Goal: Browse casually

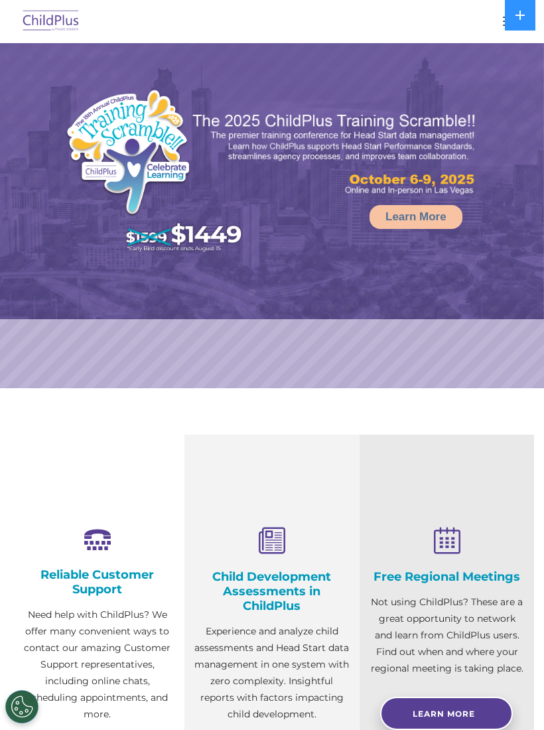
select select "MEDIUM"
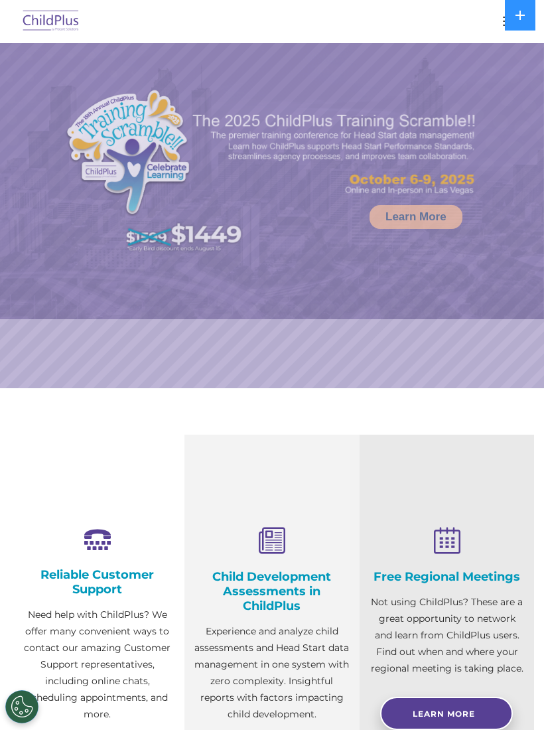
select select "MEDIUM"
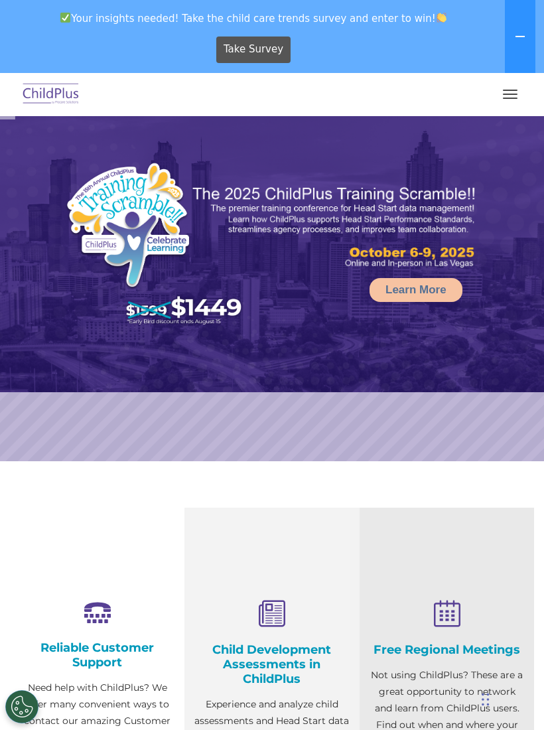
click at [503, 97] on button "button" at bounding box center [510, 94] width 28 height 21
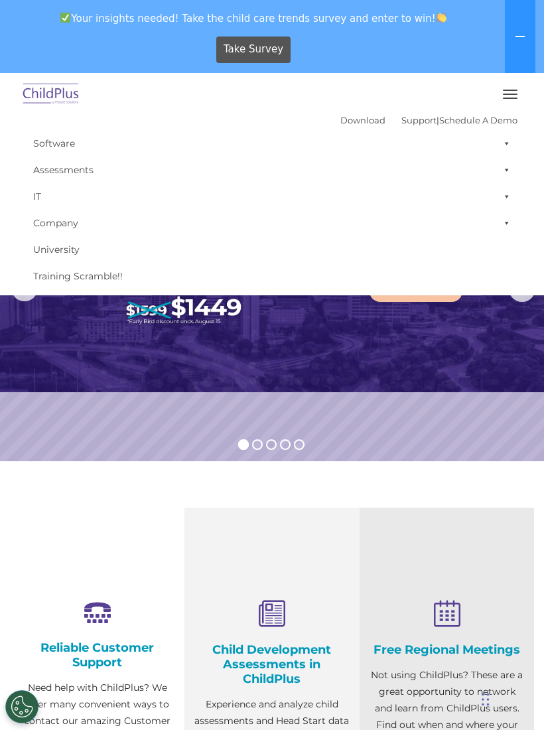
click at [453, 423] on rs-slide "Learn More" at bounding box center [272, 288] width 544 height 345
click at [523, 28] on button at bounding box center [520, 36] width 31 height 73
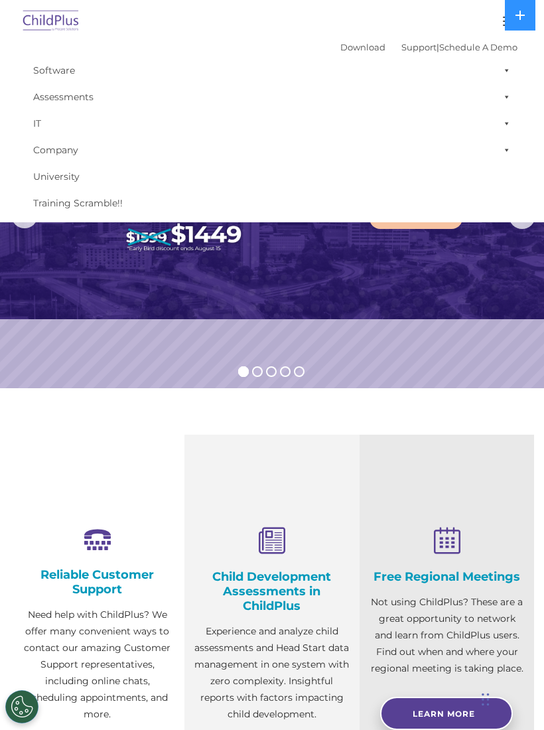
click at [529, 25] on button at bounding box center [520, 15] width 31 height 31
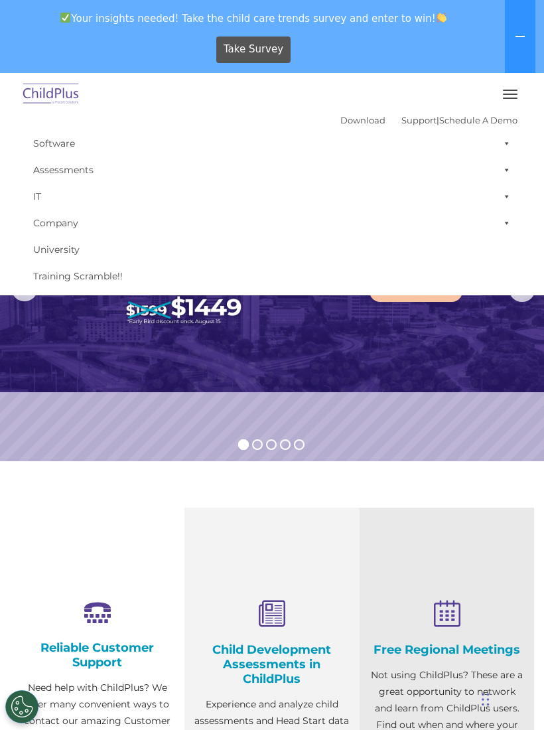
click at [505, 104] on button "button" at bounding box center [510, 94] width 28 height 21
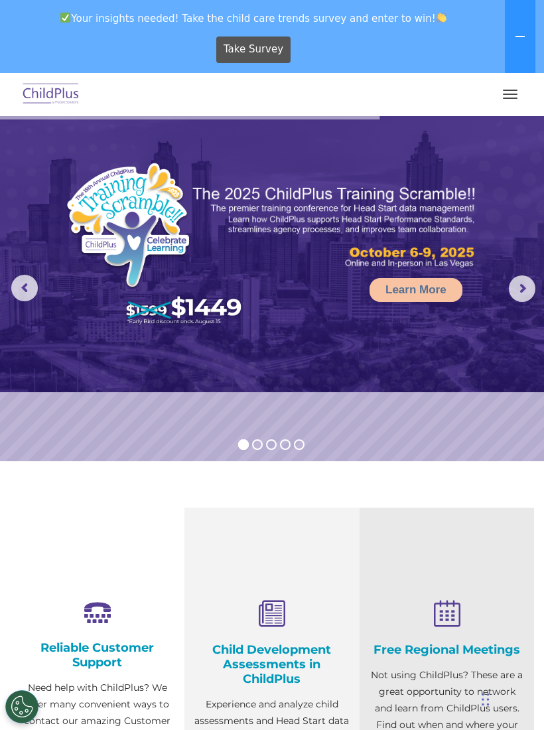
click at [53, 87] on img at bounding box center [51, 94] width 62 height 31
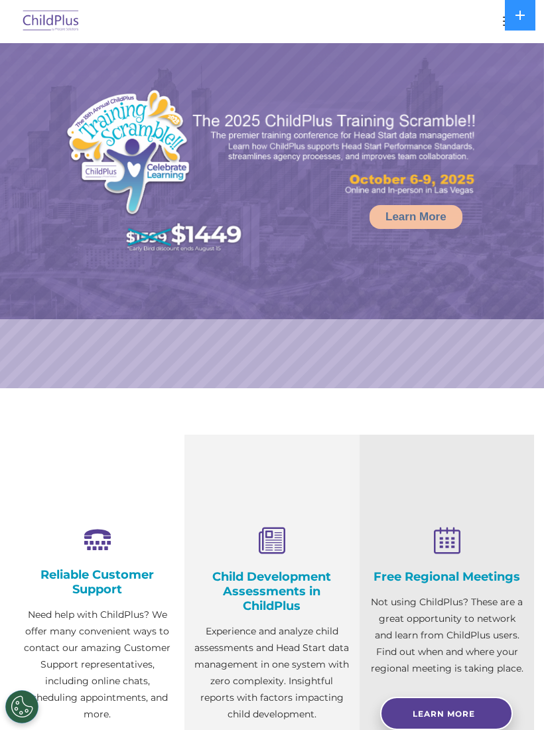
select select "MEDIUM"
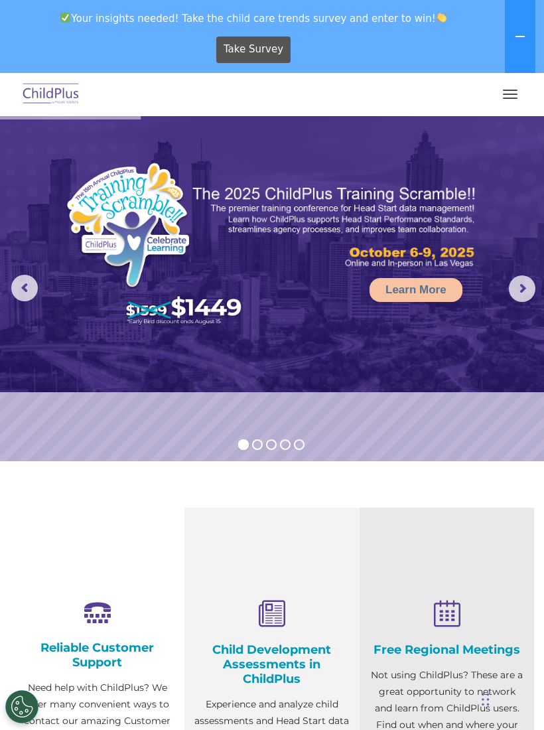
click at [44, 97] on img at bounding box center [51, 94] width 62 height 31
click at [56, 101] on img at bounding box center [51, 94] width 62 height 31
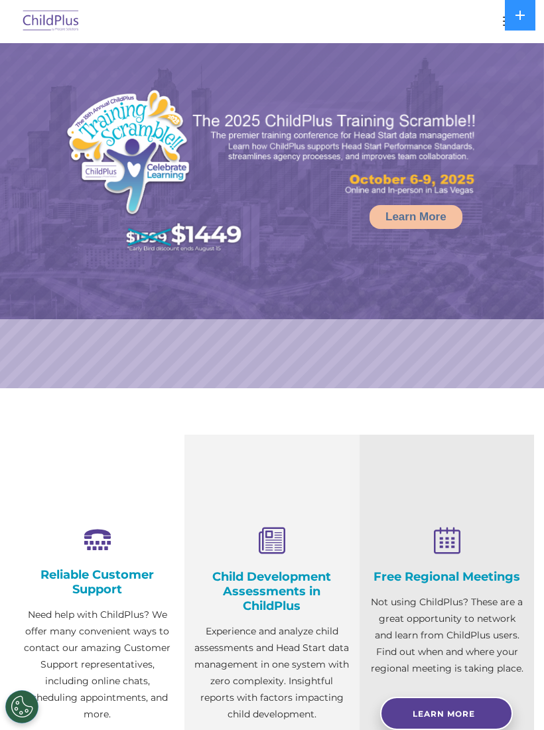
select select "MEDIUM"
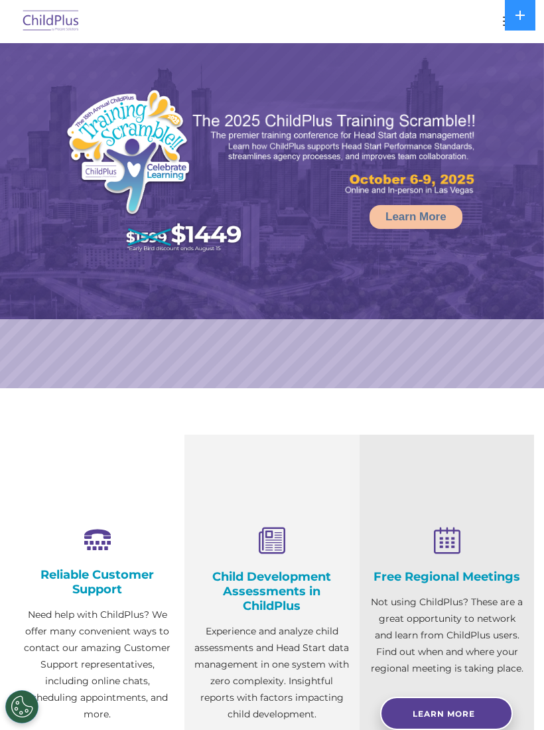
select select "MEDIUM"
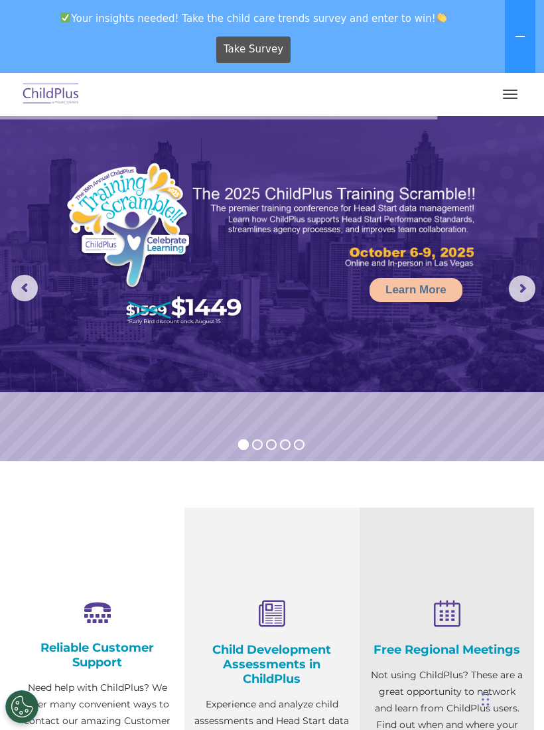
click at [76, 273] on img at bounding box center [156, 246] width 182 height 168
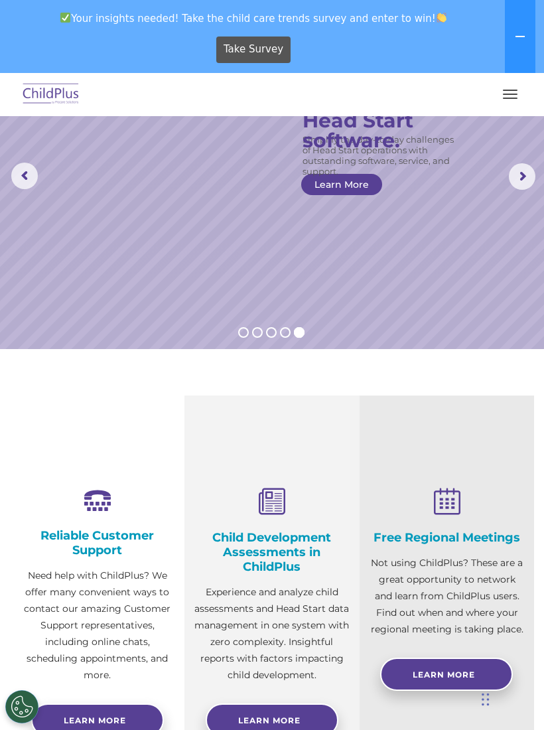
scroll to position [107, 0]
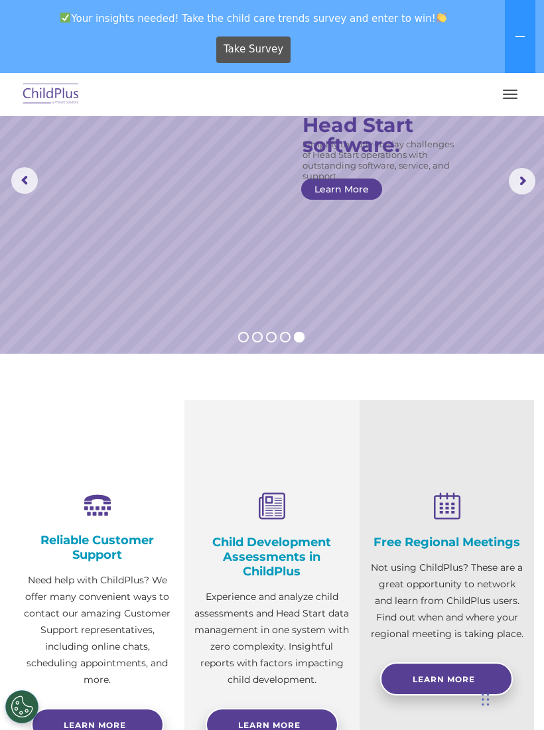
click at [194, 728] on div "Child Development Assessments in ChildPlus Experience and analyze child assessm…" at bounding box center [271, 603] width 174 height 407
click at [50, 90] on img at bounding box center [51, 94] width 62 height 31
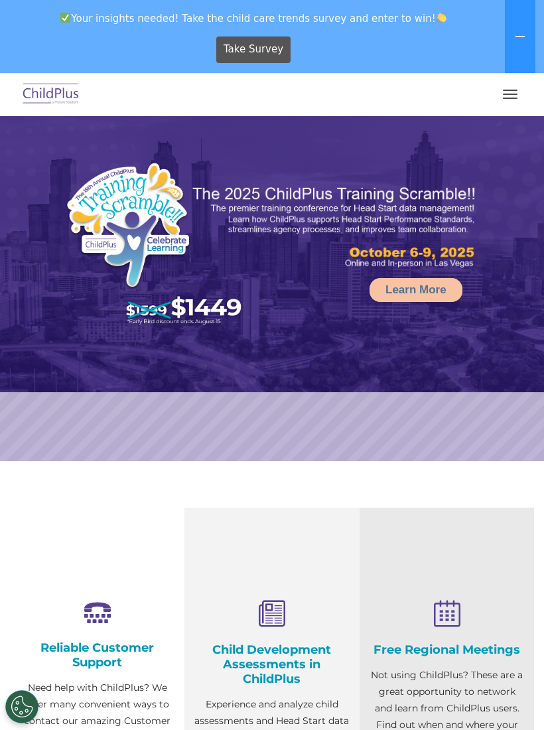
select select "MEDIUM"
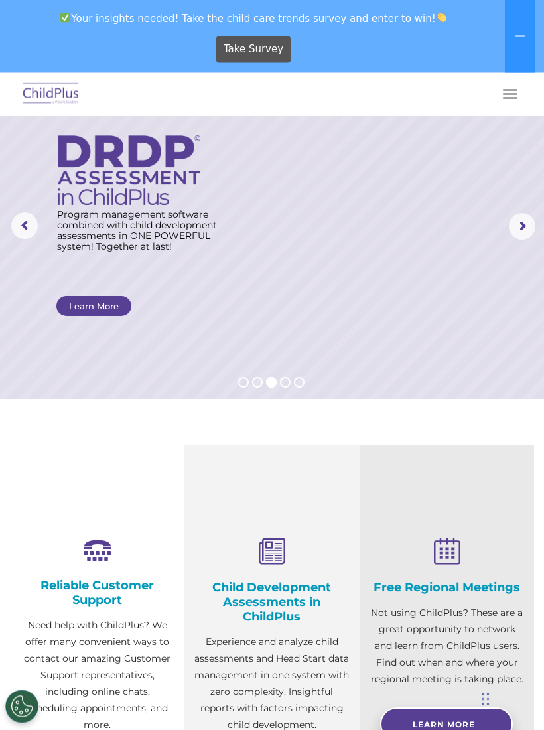
scroll to position [66, 0]
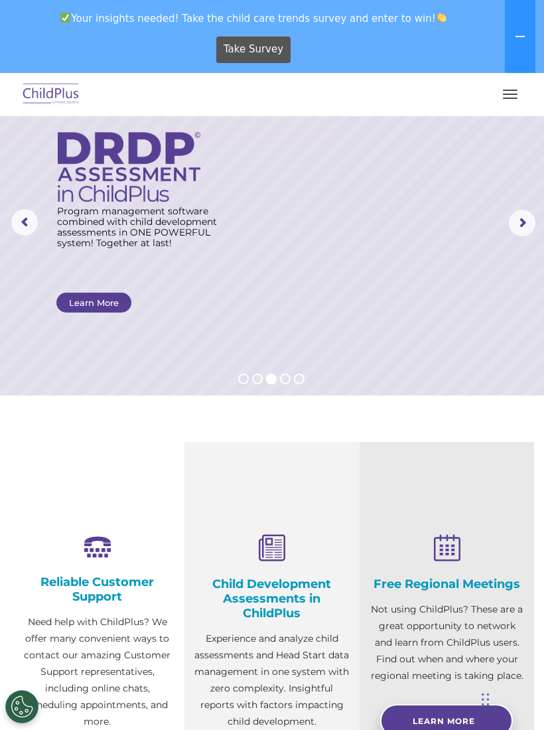
click at [508, 96] on button "button" at bounding box center [510, 94] width 28 height 21
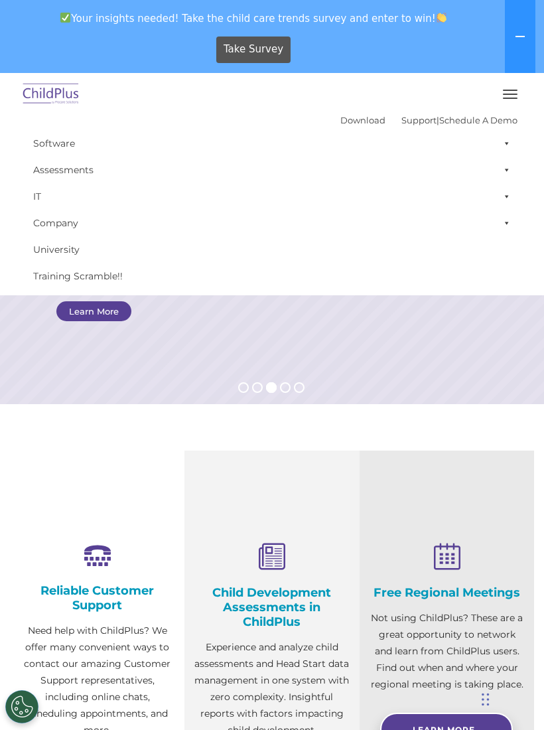
scroll to position [0, 0]
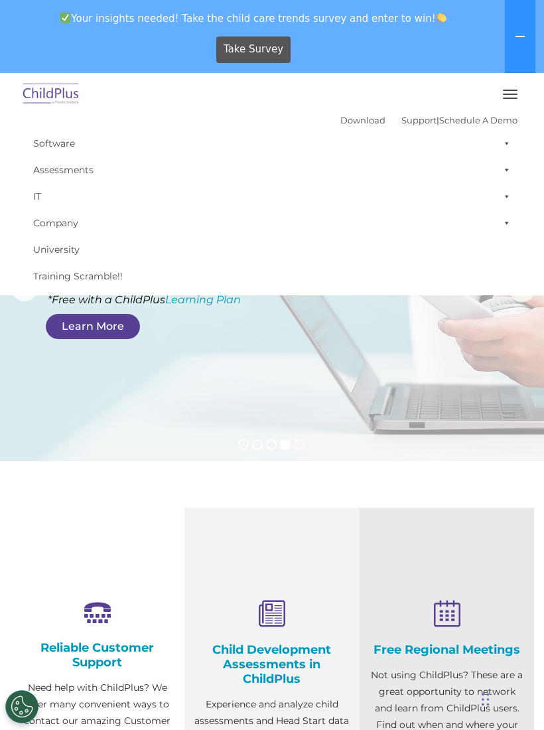
click at [40, 533] on div "Reliable Customer Support Need help with ChildPlus? We offer many convenient wa…" at bounding box center [97, 710] width 174 height 407
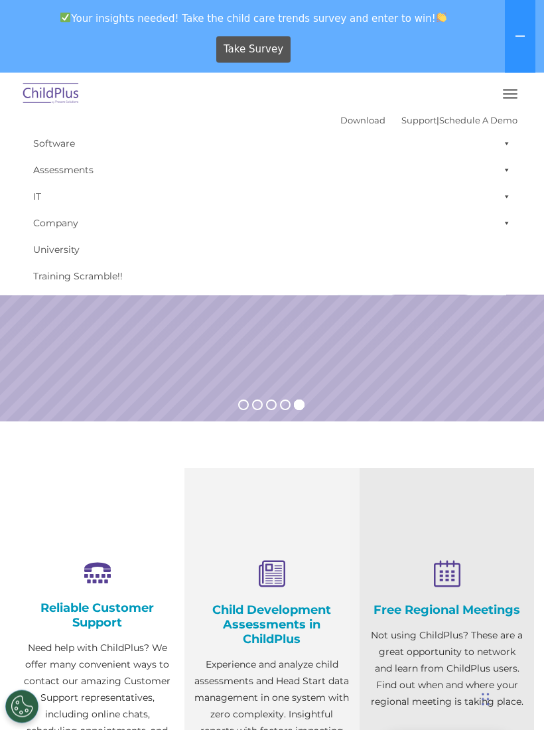
scroll to position [40, 0]
click at [15, 81] on div "Download Support | Schedule A Demo  MENU MENU Software ChildPlus: The original…" at bounding box center [271, 183] width 517 height 211
click at [29, 88] on img at bounding box center [51, 94] width 62 height 31
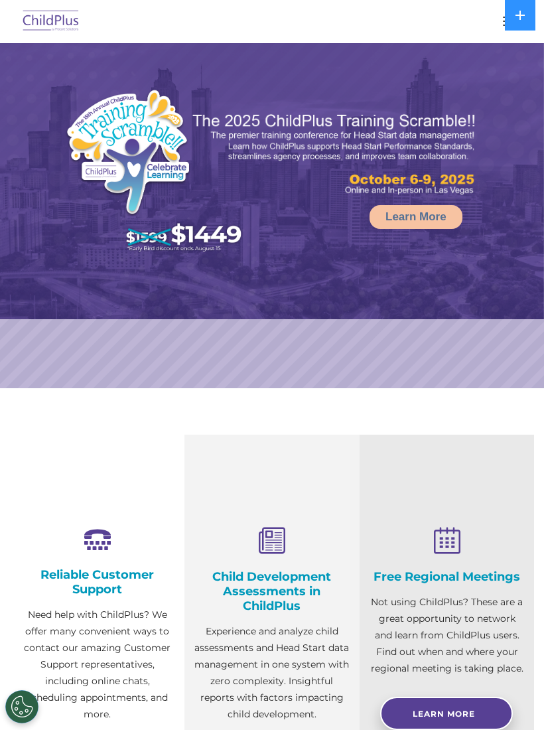
select select "MEDIUM"
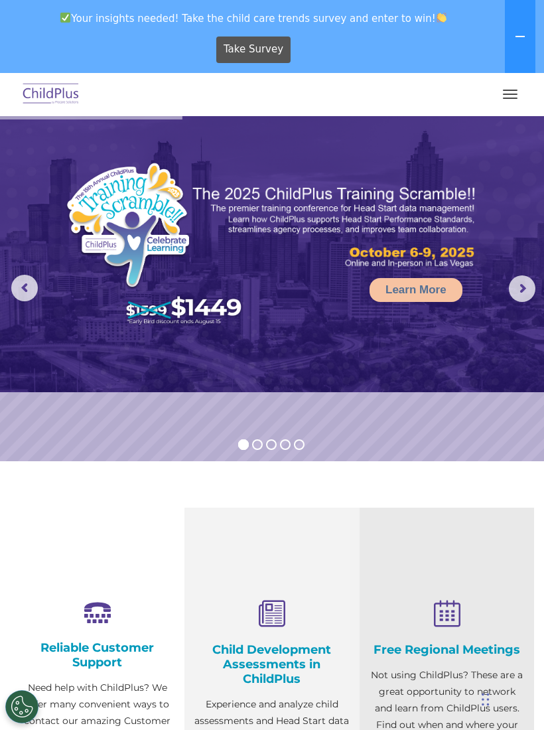
click at [73, 180] on img at bounding box center [156, 246] width 182 height 168
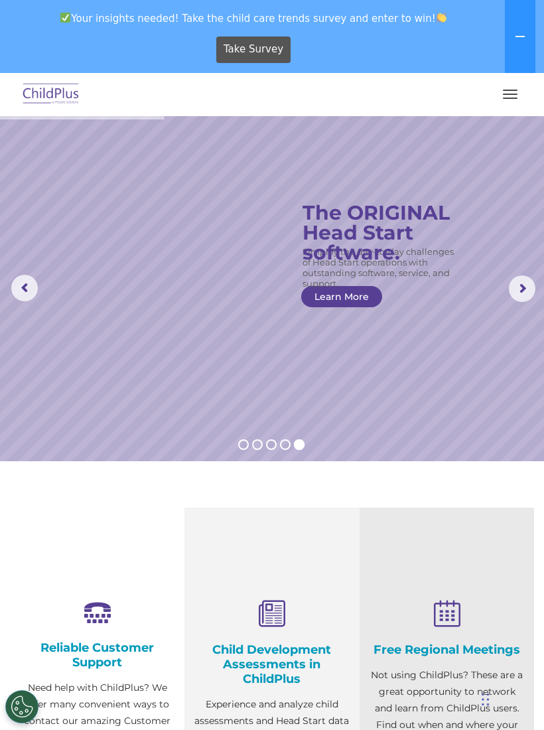
click at [512, 307] on rs-slide "Simplify the day-to-day challenges of Head Start operations with outstanding so…" at bounding box center [272, 288] width 544 height 345
click at [82, 203] on rs-slide "Simplify the day-to-day challenges of Head Start operations with outstanding so…" at bounding box center [272, 288] width 544 height 345
click at [76, 203] on rs-slide "Simplify the day-to-day challenges of Head Start operations with outstanding so…" at bounding box center [272, 288] width 544 height 345
click at [128, 285] on rs-slide "Simplify the day-to-day challenges of Head Start operations with outstanding so…" at bounding box center [272, 288] width 544 height 345
click at [197, 260] on rs-slide "Simplify the day-to-day challenges of Head Start operations with outstanding so…" at bounding box center [272, 288] width 544 height 345
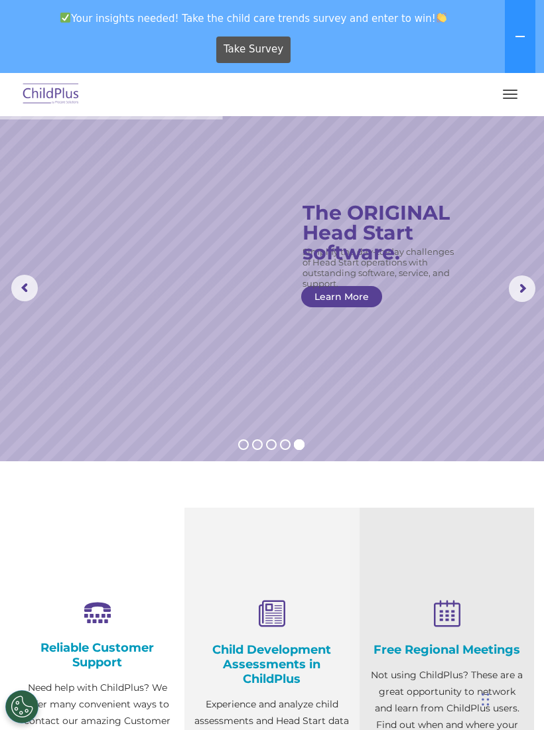
click at [160, 228] on rs-slide "Simplify the day-to-day challenges of Head Start operations with outstanding so…" at bounding box center [272, 288] width 544 height 345
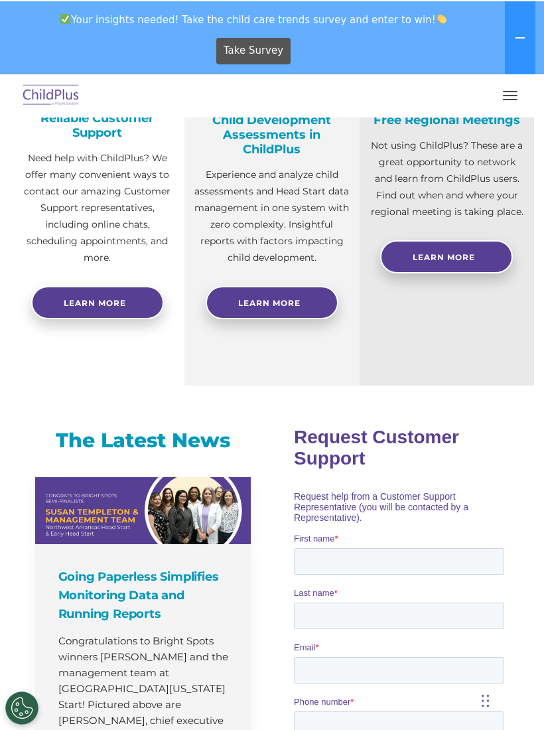
scroll to position [529, 0]
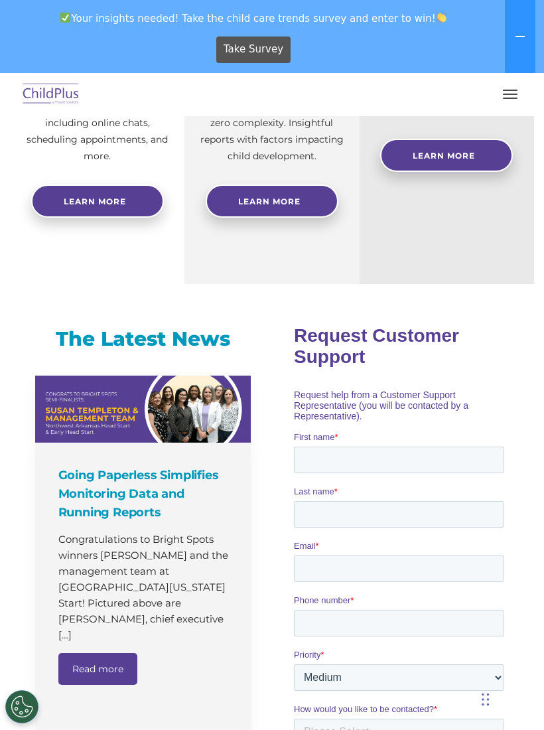
click at [379, 48] on div "Take Survey" at bounding box center [253, 49] width 497 height 36
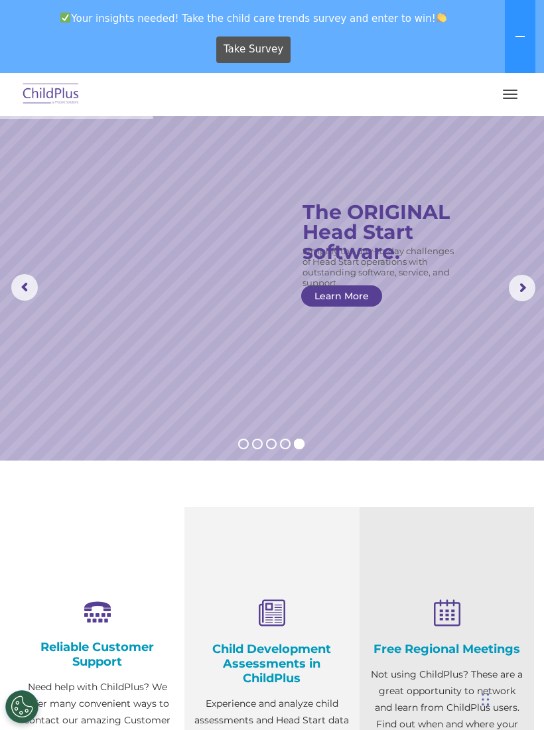
scroll to position [0, 0]
click at [19, 295] on rs-arrow at bounding box center [24, 288] width 27 height 27
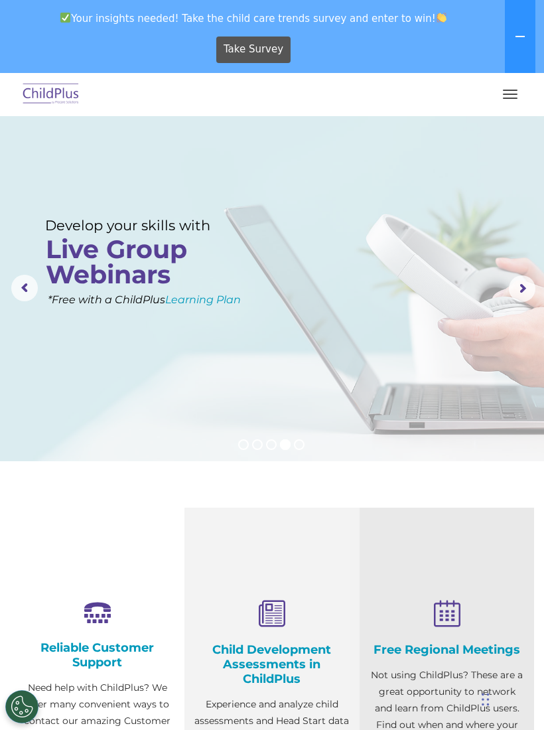
click at [21, 310] on rs-layer at bounding box center [272, 288] width 544 height 345
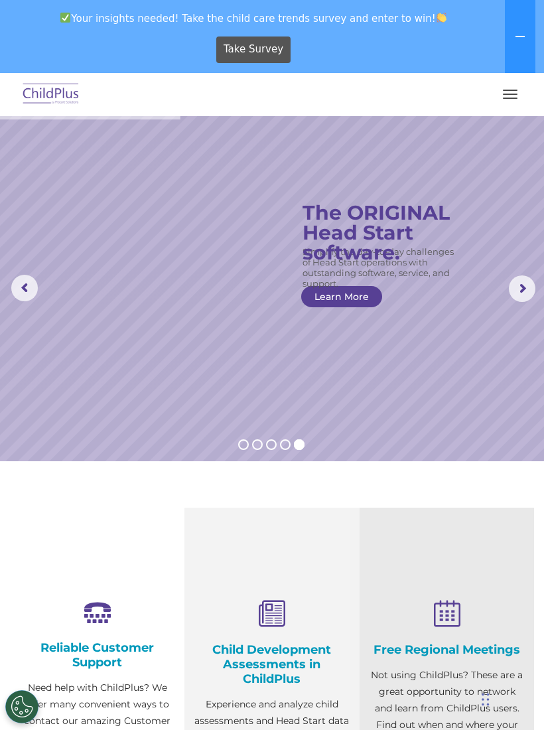
click at [11, 334] on rs-slide "Simplify the day-to-day challenges of Head Start operations with outstanding so…" at bounding box center [272, 288] width 544 height 345
